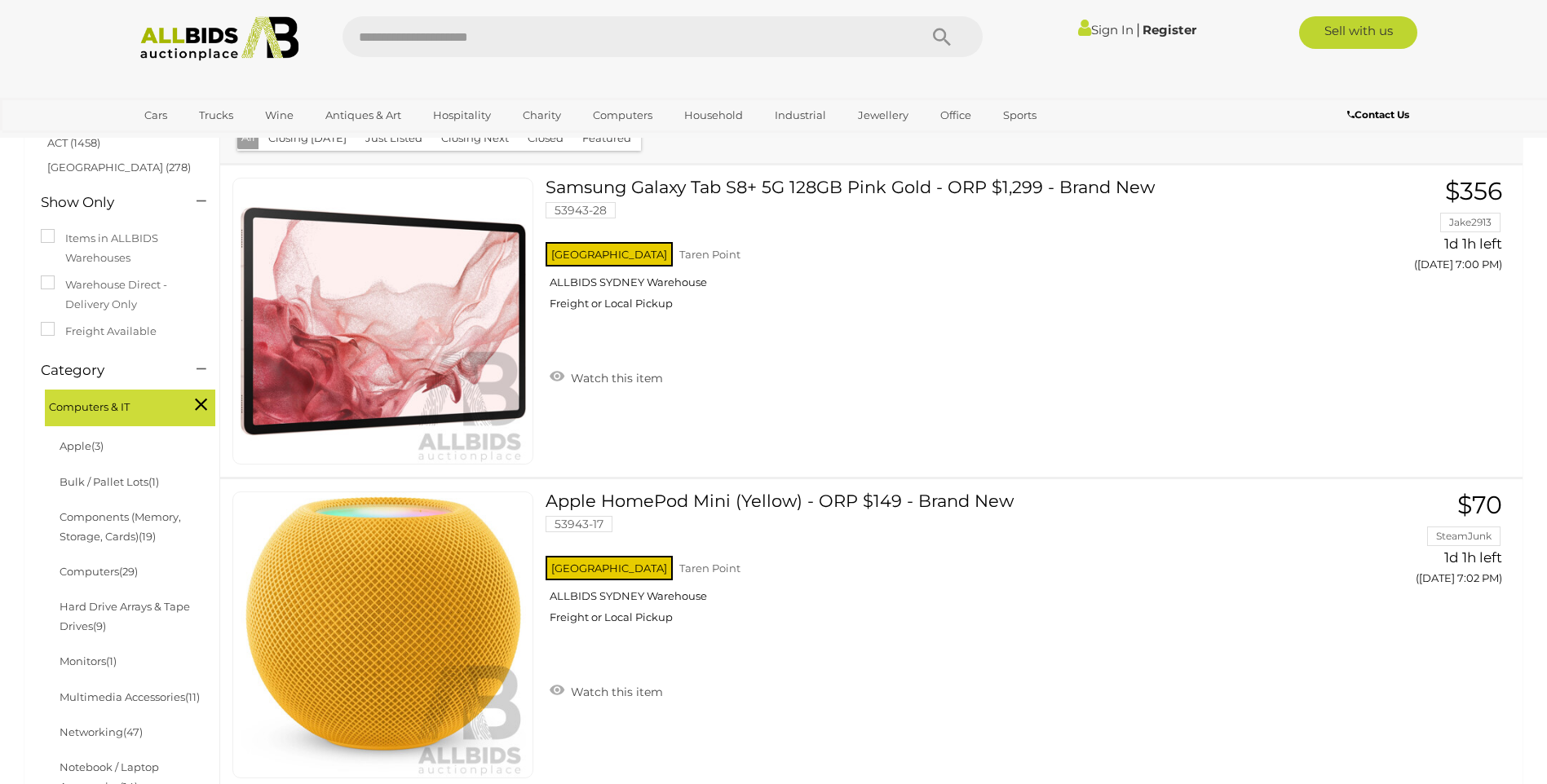
scroll to position [208, 0]
